Goal: Information Seeking & Learning: Find specific fact

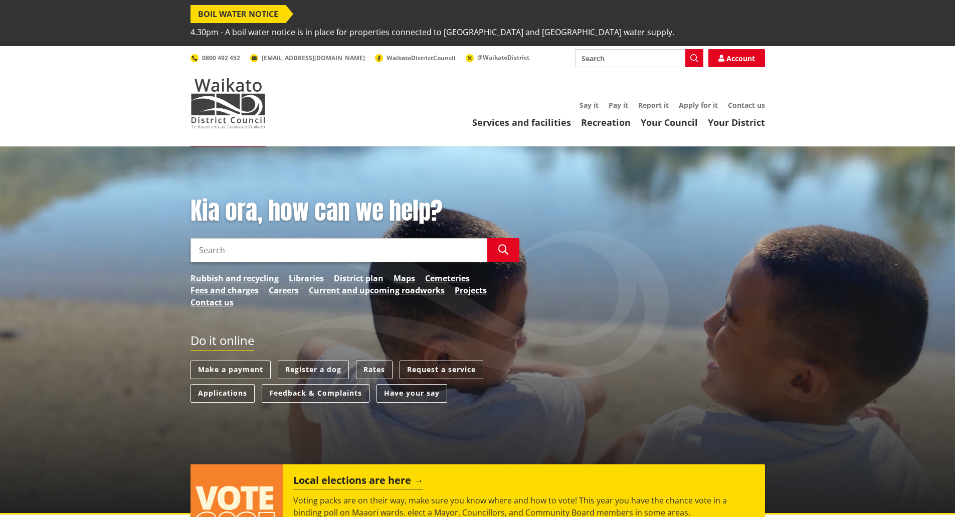
click at [365, 238] on input "Search" at bounding box center [339, 250] width 297 height 24
type input "Play ground strategy"
click at [507, 245] on icon "button" at bounding box center [503, 250] width 10 height 10
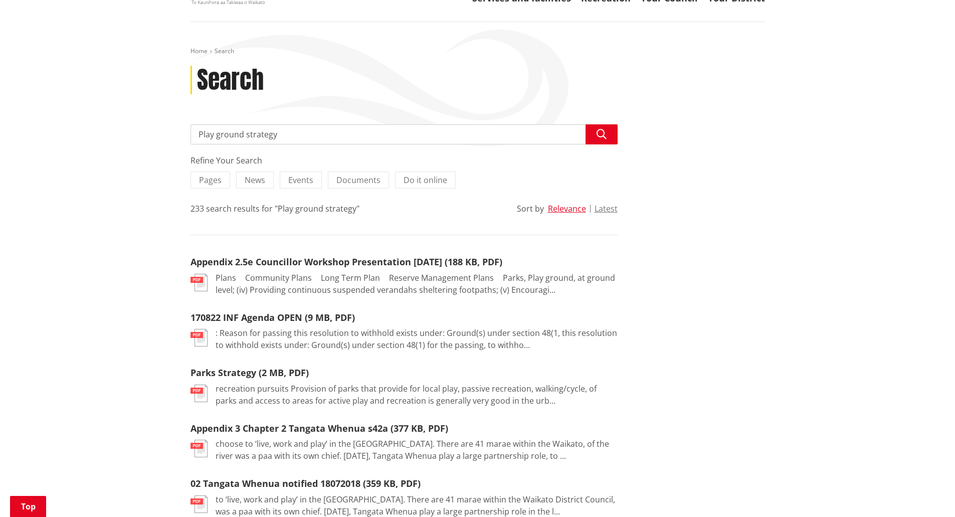
scroll to position [201, 0]
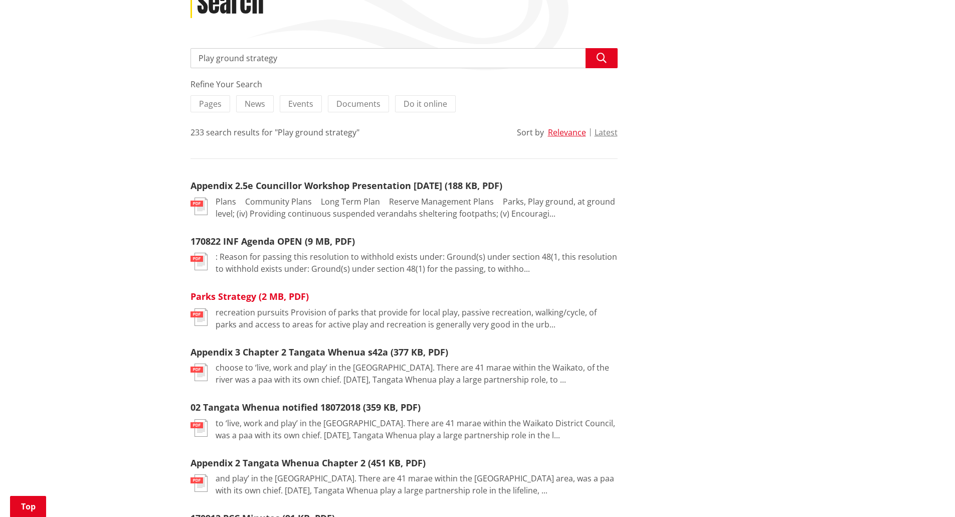
click at [233, 290] on link "Parks Strategy (2 MB, PDF)" at bounding box center [250, 296] width 118 height 12
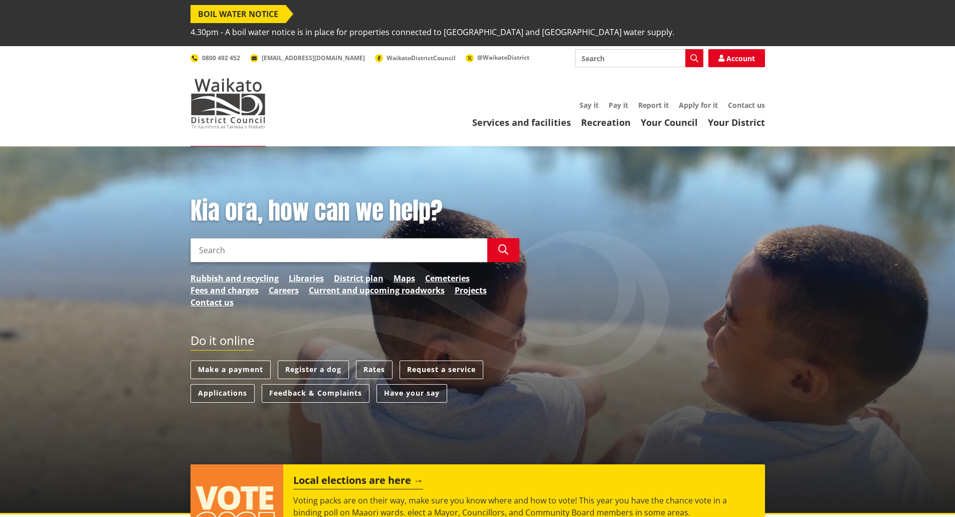
click at [246, 238] on input "Search" at bounding box center [339, 250] width 297 height 24
type input "Strategies"
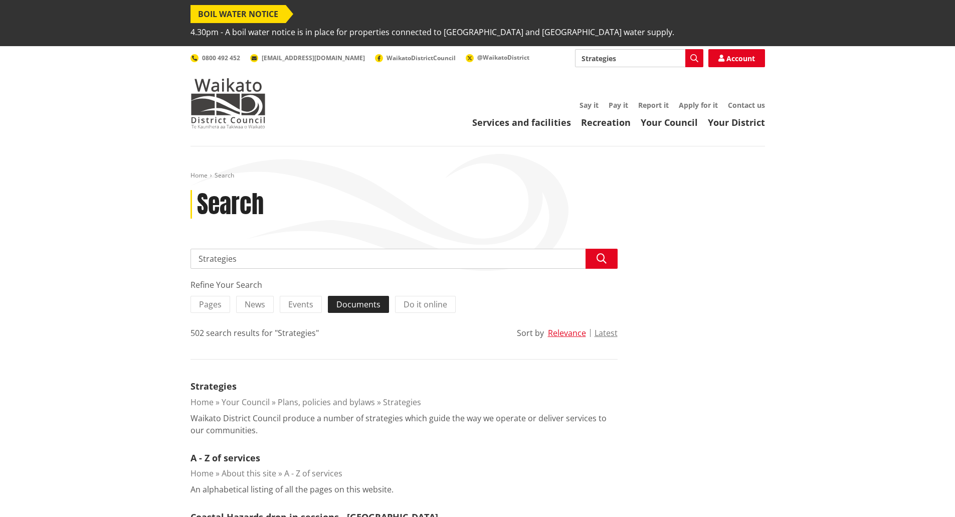
click at [355, 299] on span "Documents" at bounding box center [358, 304] width 44 height 11
click at [0, 0] on input "Documents" at bounding box center [0, 0] width 0 height 0
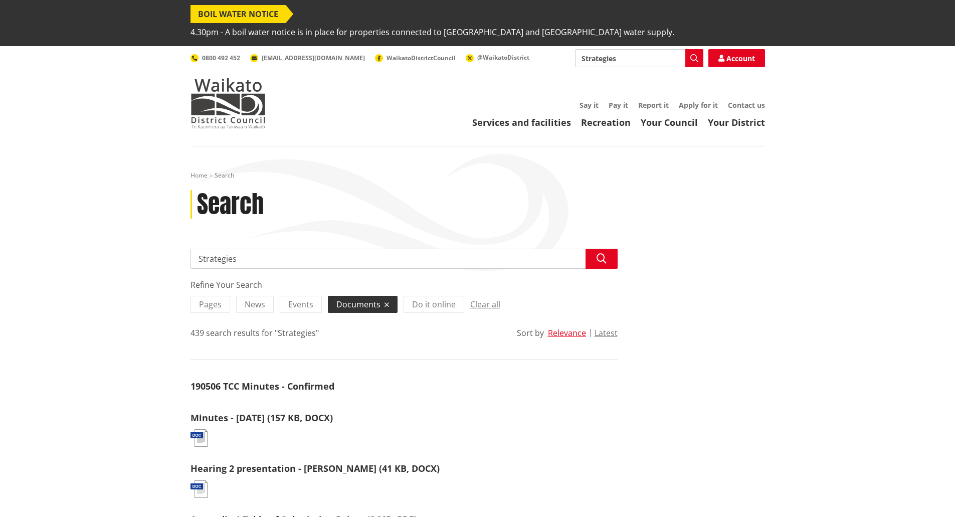
click at [198, 249] on input "Strategies" at bounding box center [404, 259] width 427 height 20
type input "Sports Strategies"
click at [604, 254] on icon "button" at bounding box center [602, 259] width 10 height 10
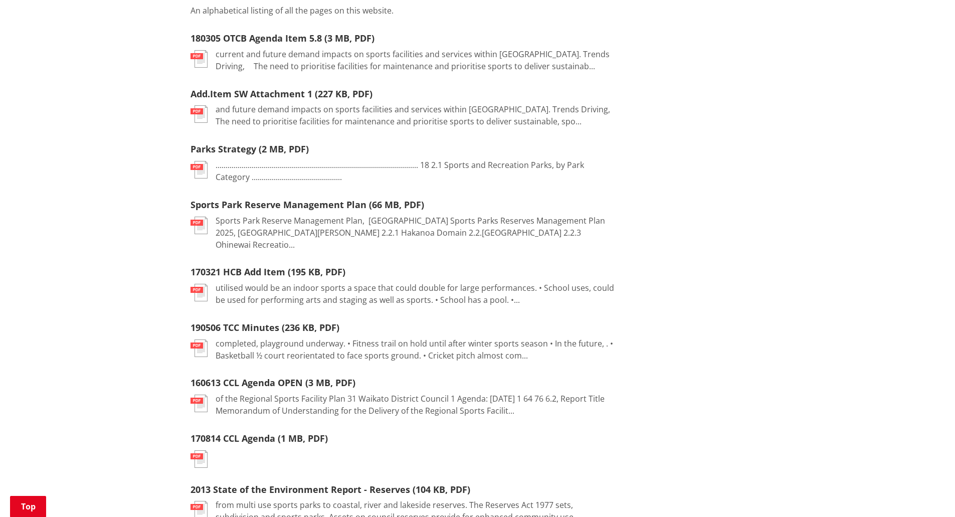
scroll to position [652, 0]
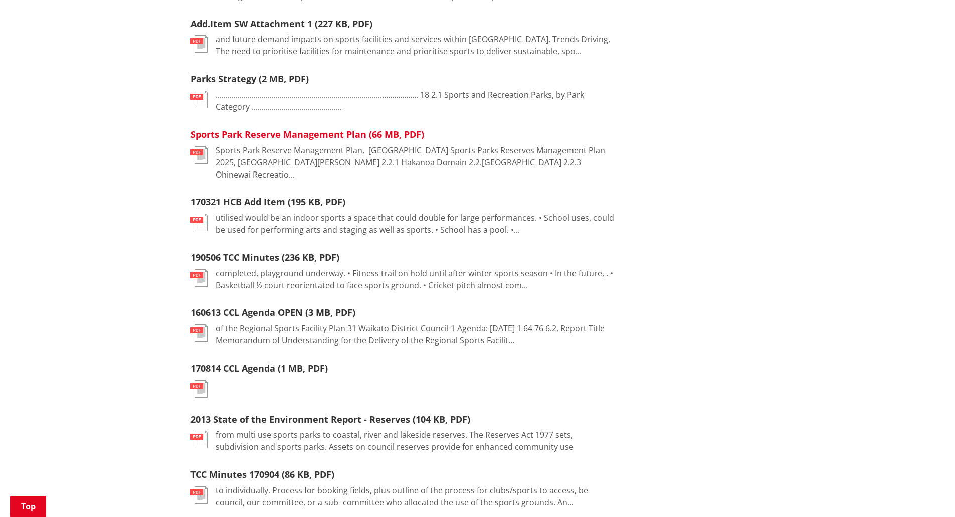
click at [274, 128] on link "Sports Park Reserve Management Plan (66 MB, PDF)" at bounding box center [308, 134] width 234 height 12
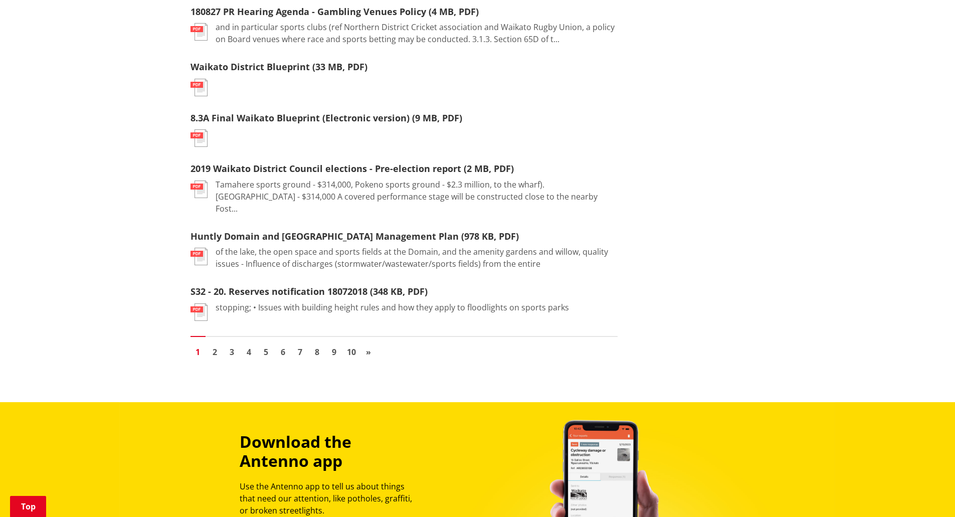
scroll to position [1203, 0]
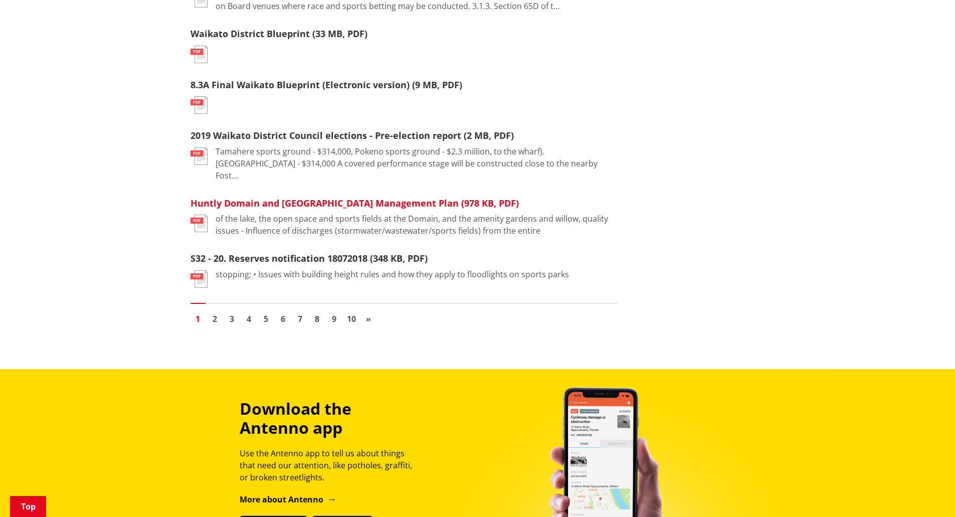
click at [302, 197] on link "Huntly Domain and [GEOGRAPHIC_DATA] Management Plan (978 KB, PDF)" at bounding box center [355, 203] width 328 height 12
